Goal: Task Accomplishment & Management: Manage account settings

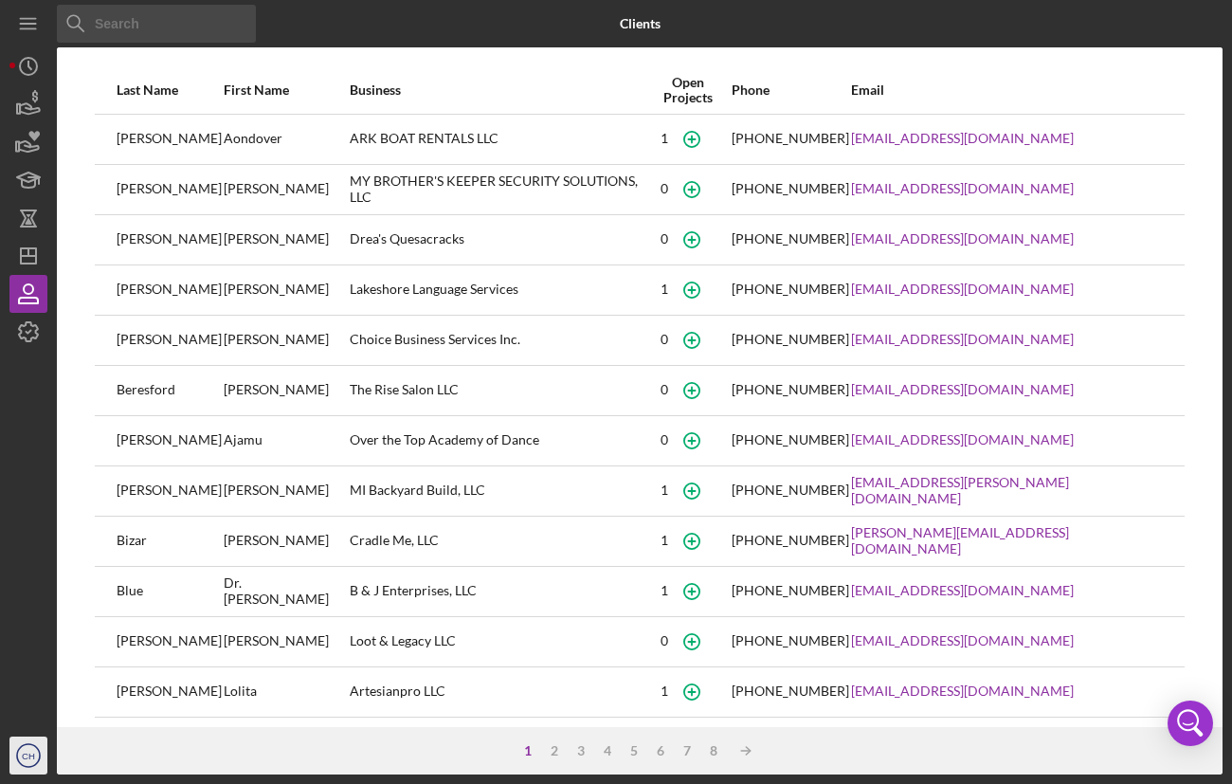
click at [16, 740] on icon "CH" at bounding box center [28, 754] width 38 height 47
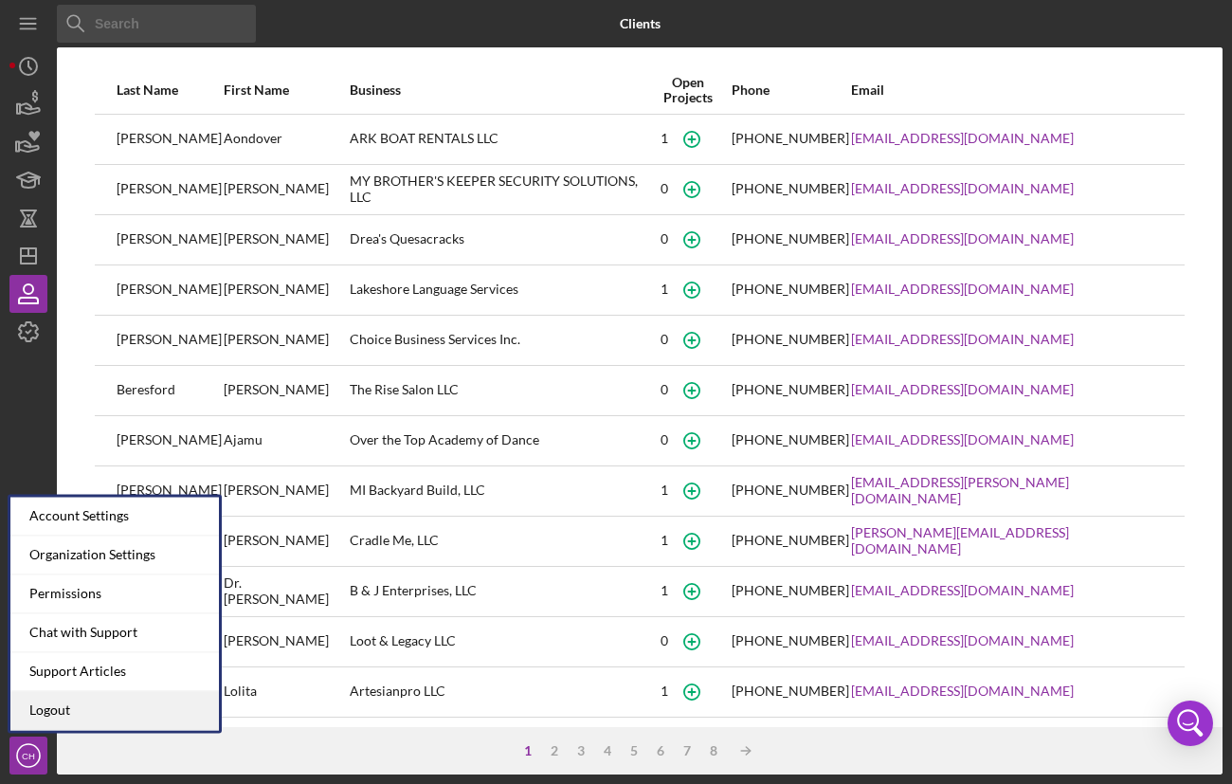
click at [49, 717] on link "Logout" at bounding box center [114, 710] width 208 height 39
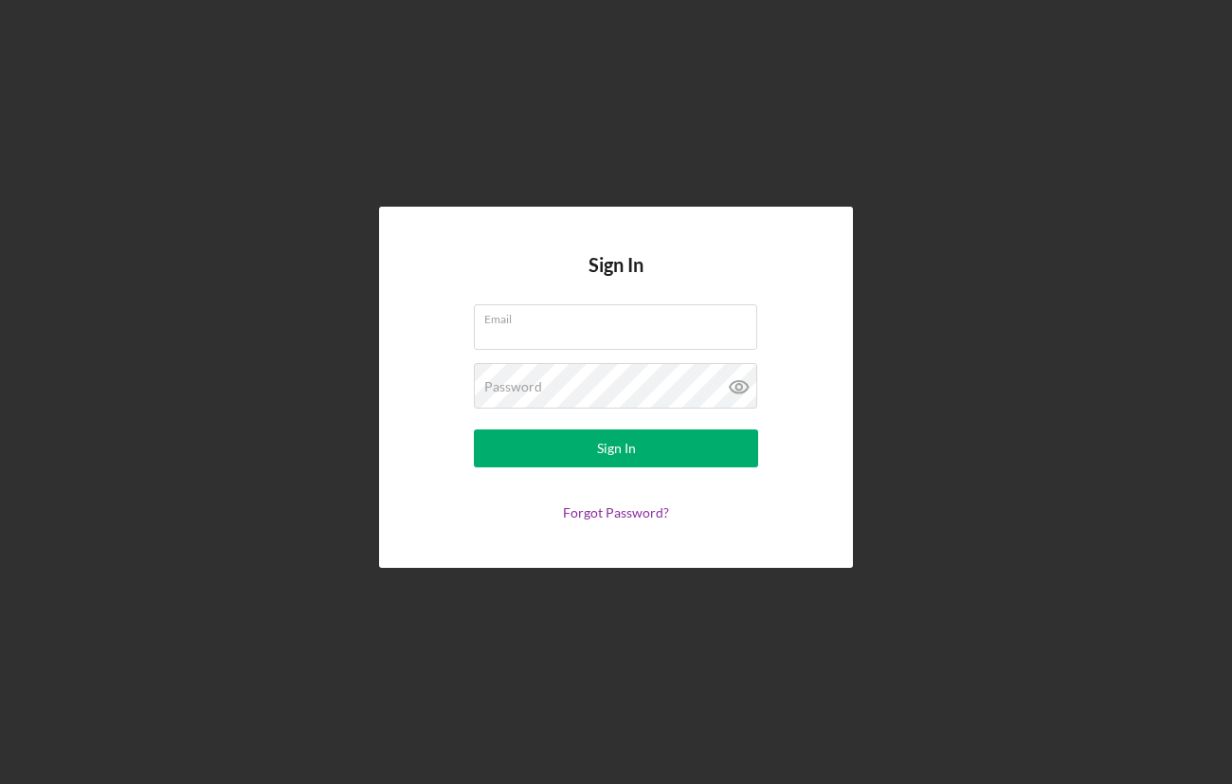
click at [859, 129] on div "Sign In Email Password Sign In Forgot Password?" at bounding box center [615, 387] width 1213 height 774
